Goal: Transaction & Acquisition: Download file/media

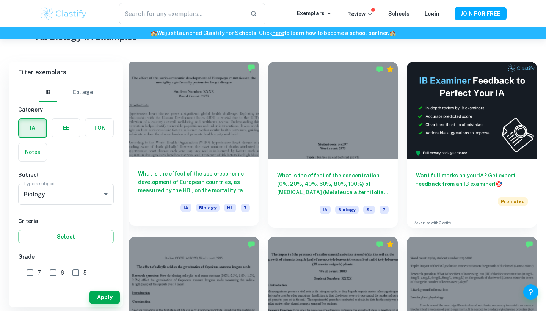
scroll to position [194, 0]
click at [177, 180] on h6 "What is the effect of the socio-economic development of European countries, as …" at bounding box center [194, 181] width 112 height 25
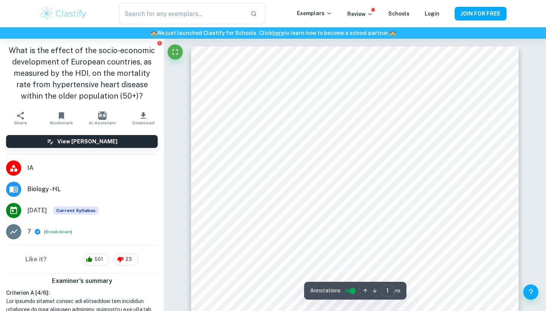
click at [373, 291] on icon "button" at bounding box center [375, 291] width 6 height 6
type input "2"
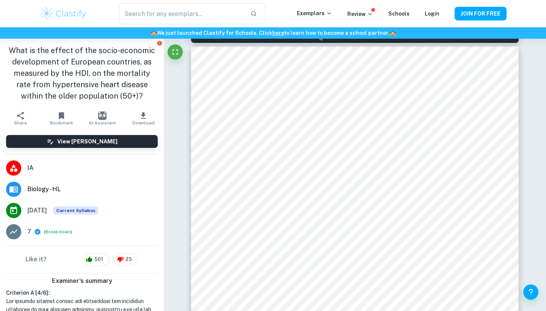
click at [148, 116] on button "Download" at bounding box center [143, 118] width 41 height 21
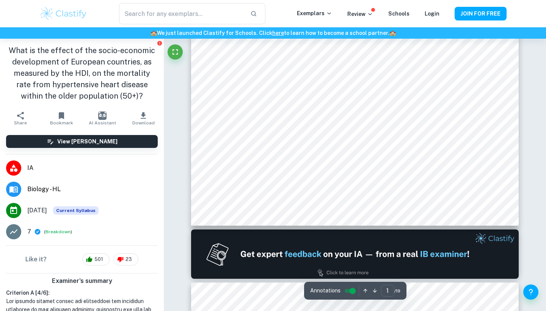
scroll to position [291, 0]
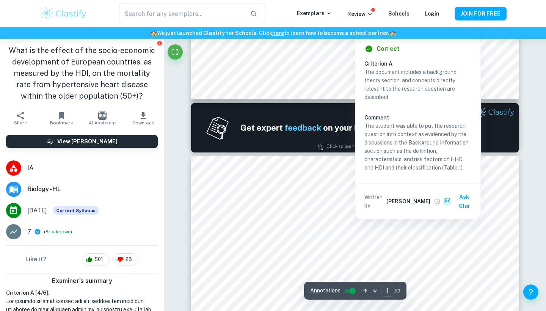
type input "2"
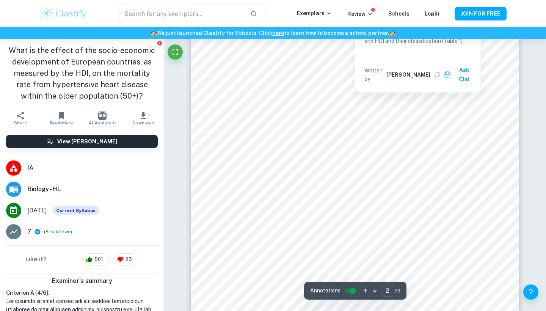
scroll to position [538, 0]
